Goal: Task Accomplishment & Management: Use online tool/utility

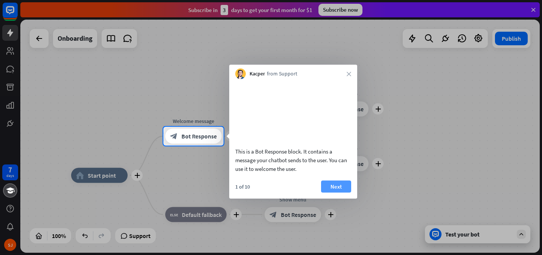
click at [335, 192] on button "Next" at bounding box center [336, 186] width 30 height 12
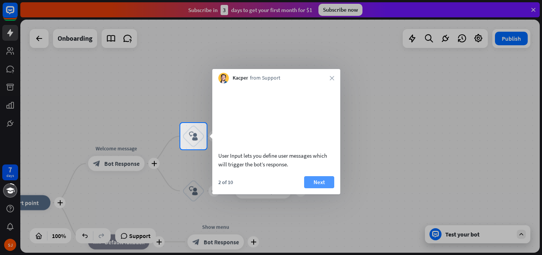
click at [323, 188] on button "Next" at bounding box center [319, 182] width 30 height 12
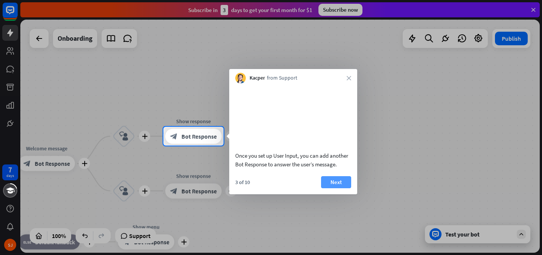
click at [330, 188] on button "Next" at bounding box center [336, 182] width 30 height 12
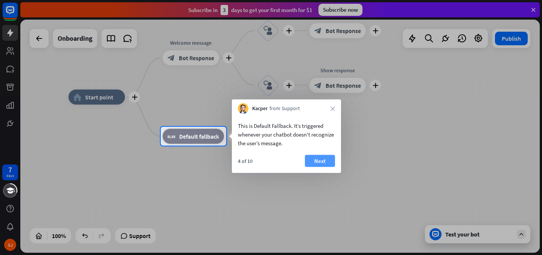
click at [317, 159] on button "Next" at bounding box center [320, 161] width 30 height 12
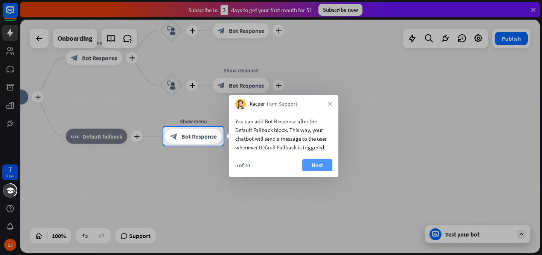
click at [317, 160] on button "Next" at bounding box center [317, 165] width 30 height 12
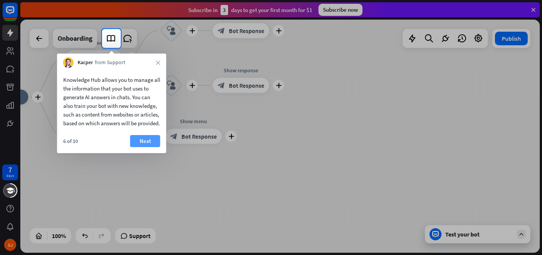
click at [148, 147] on button "Next" at bounding box center [145, 141] width 30 height 12
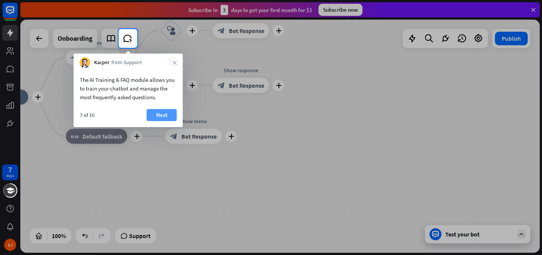
click at [159, 114] on button "Next" at bounding box center [162, 115] width 30 height 12
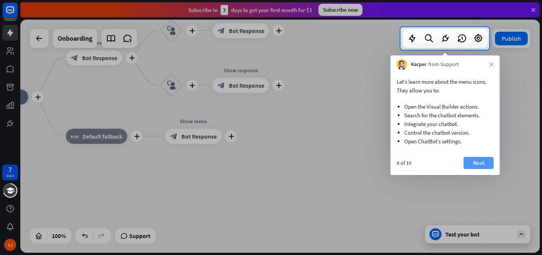
click at [477, 165] on button "Next" at bounding box center [479, 163] width 30 height 12
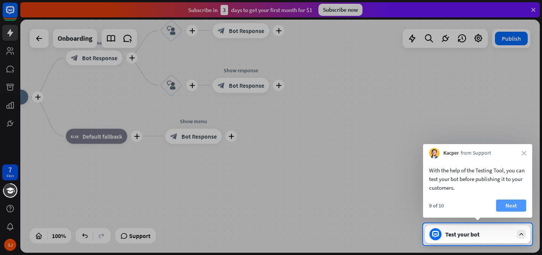
click at [508, 204] on button "Next" at bounding box center [511, 205] width 30 height 12
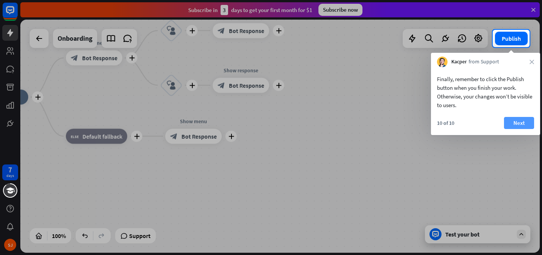
click at [521, 122] on button "Next" at bounding box center [519, 123] width 30 height 12
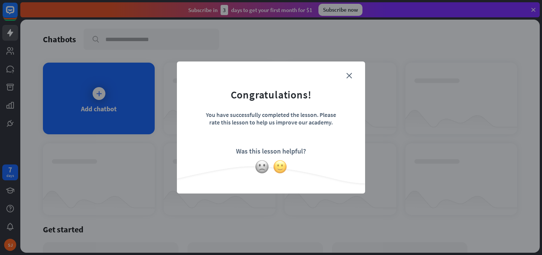
click at [278, 164] on img at bounding box center [280, 166] width 14 height 14
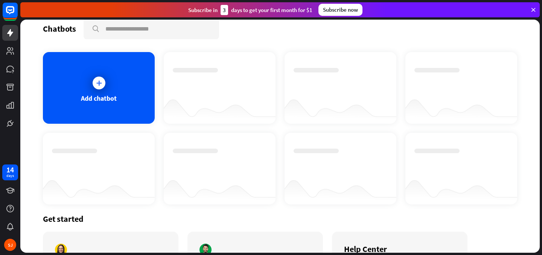
scroll to position [7, 0]
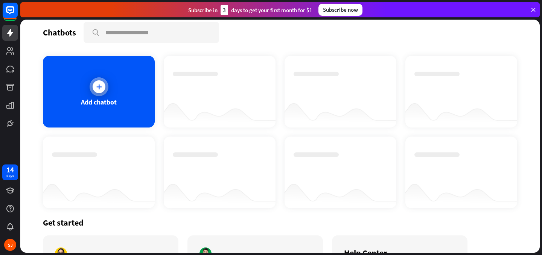
click at [94, 98] on div "Add chatbot" at bounding box center [99, 102] width 36 height 9
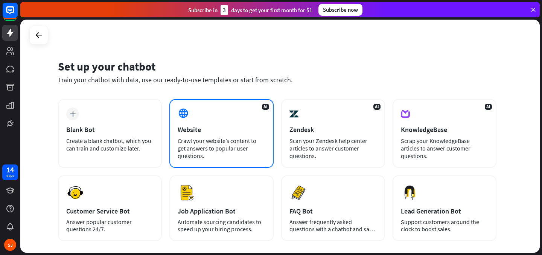
click at [201, 148] on div "Crawl your website’s content to get answers to popular user questions." at bounding box center [221, 148] width 87 height 23
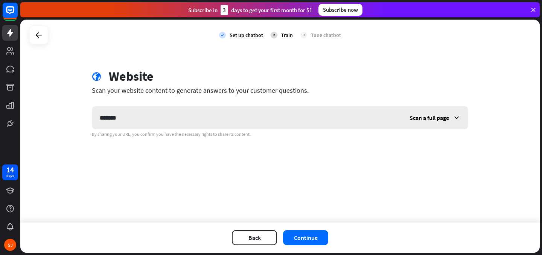
type input "*******"
click at [427, 122] on div "Scan a full page" at bounding box center [435, 117] width 66 height 23
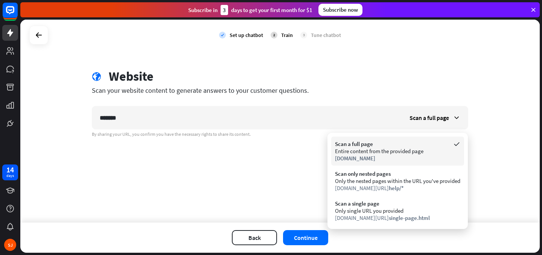
click at [407, 143] on div "Scan a full page" at bounding box center [397, 143] width 125 height 7
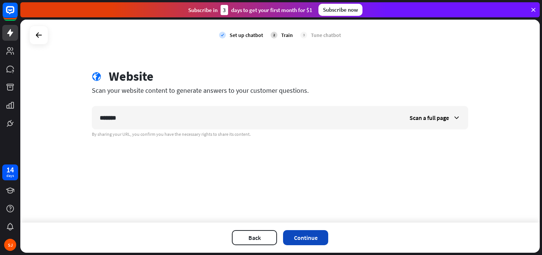
click at [304, 238] on button "Continue" at bounding box center [305, 237] width 45 height 15
